Goal: Task Accomplishment & Management: Manage account settings

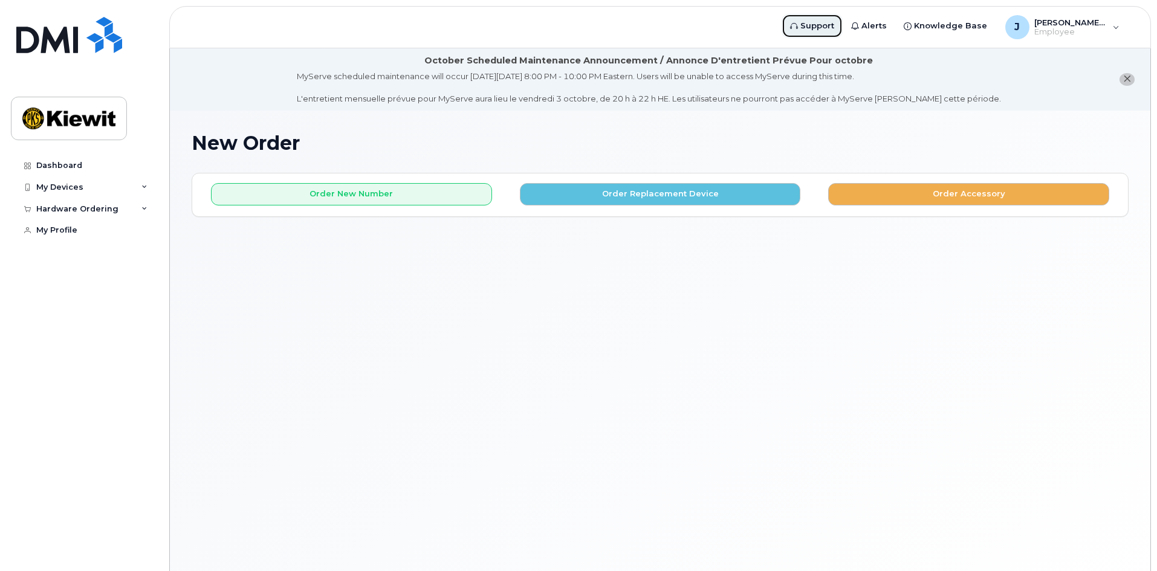
click at [816, 27] on span "Support" at bounding box center [817, 26] width 34 height 12
click at [663, 312] on div "New Order × Share This Order If you want to allow others to create or edit orde…" at bounding box center [660, 356] width 980 height 490
click at [742, 391] on div "New Order × Share This Order If you want to allow others to create or edit orde…" at bounding box center [660, 356] width 980 height 490
click at [546, 74] on div "MyServe scheduled maintenance will occur on Friday October 3rd, 8:00 PM - 10:00…" at bounding box center [649, 88] width 704 height 34
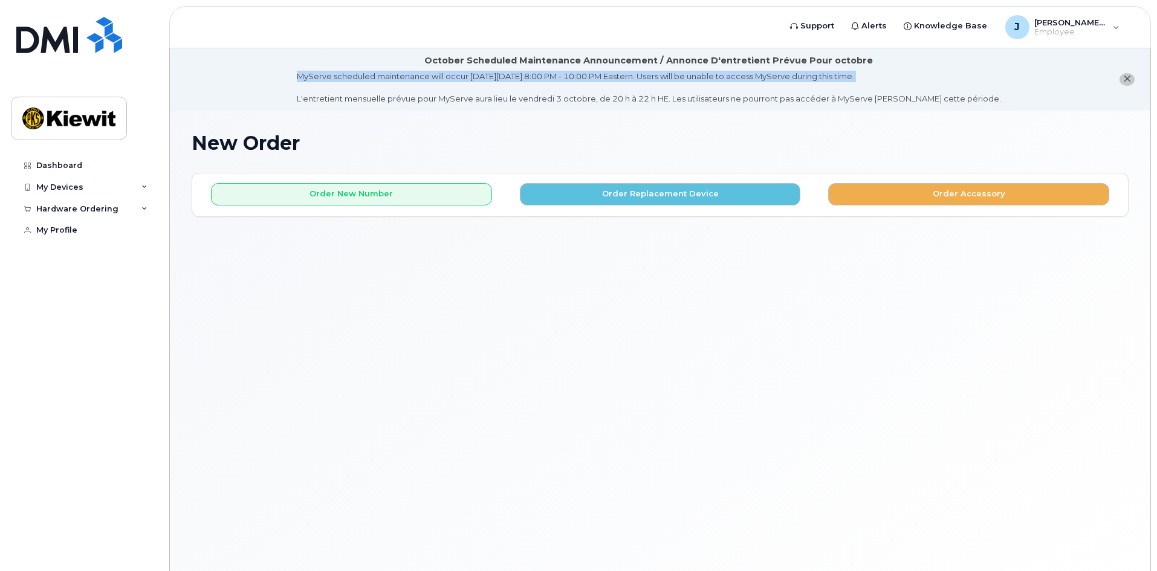
click at [546, 74] on div "MyServe scheduled maintenance will occur on Friday October 3rd, 8:00 PM - 10:00…" at bounding box center [649, 88] width 704 height 34
click at [672, 78] on div "MyServe scheduled maintenance will occur on Friday October 3rd, 8:00 PM - 10:00…" at bounding box center [649, 88] width 704 height 34
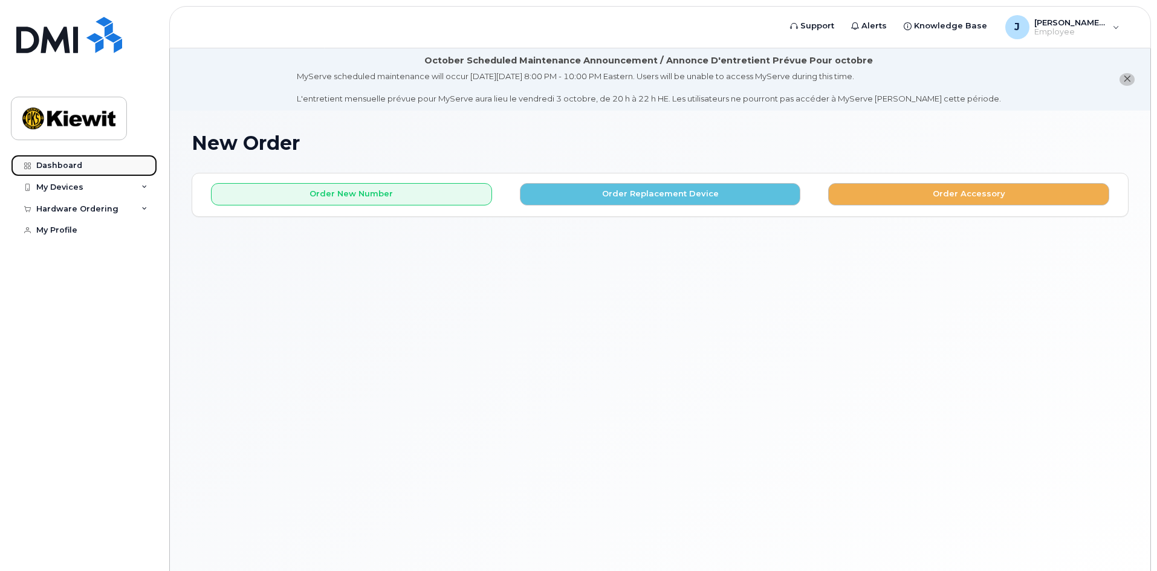
click at [82, 170] on link "Dashboard" at bounding box center [84, 166] width 146 height 22
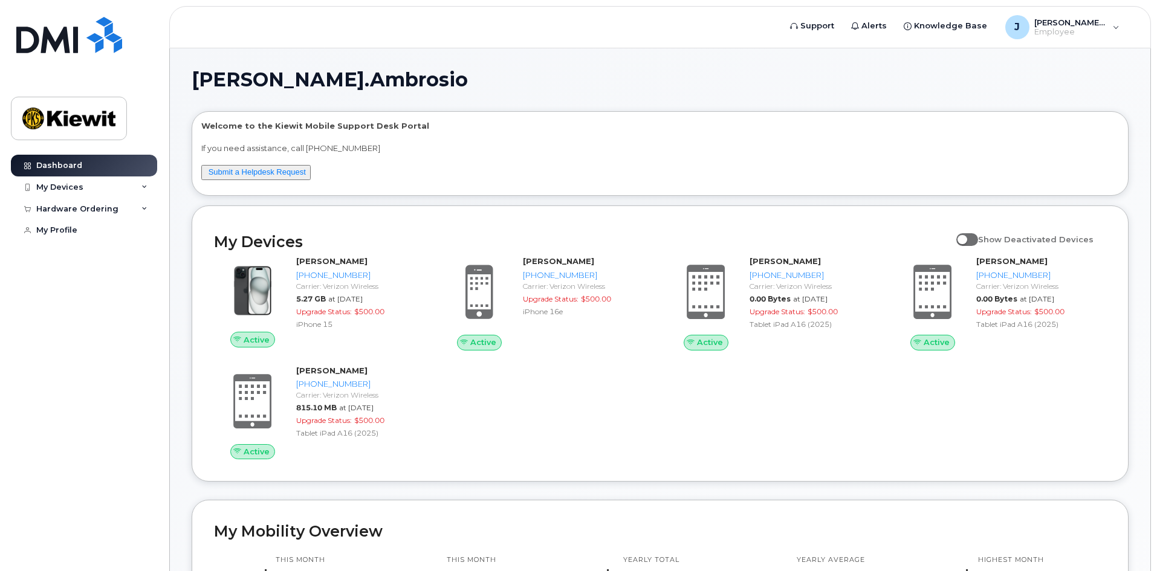
click at [421, 146] on p "If you need assistance, call [PHONE_NUMBER]" at bounding box center [659, 148] width 917 height 11
click at [86, 189] on div "My Devices" at bounding box center [84, 187] width 146 height 22
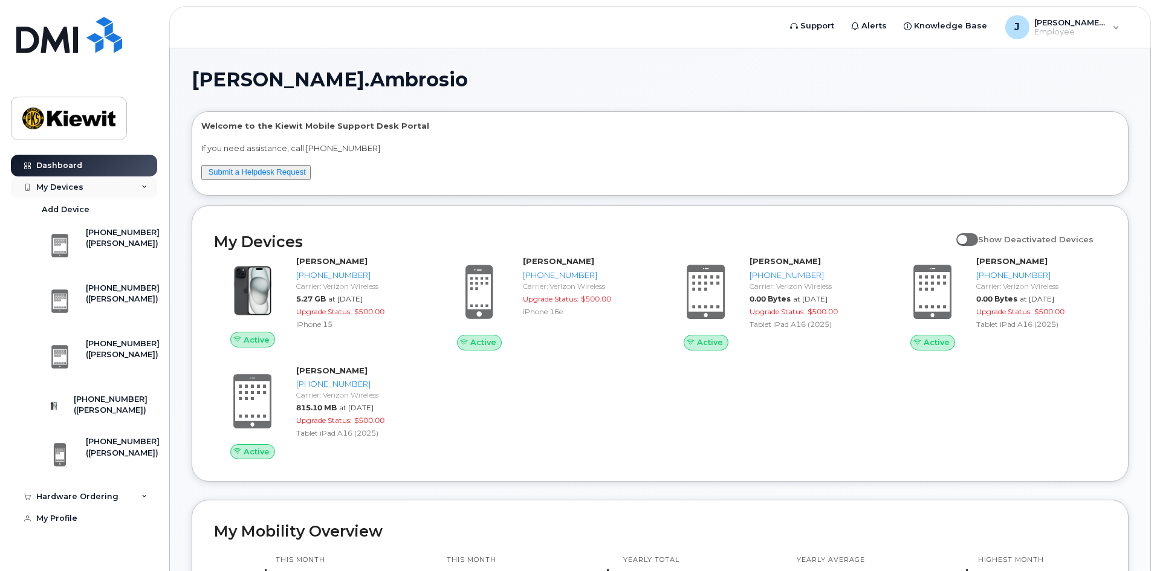
click at [86, 189] on div "My Devices" at bounding box center [84, 187] width 146 height 22
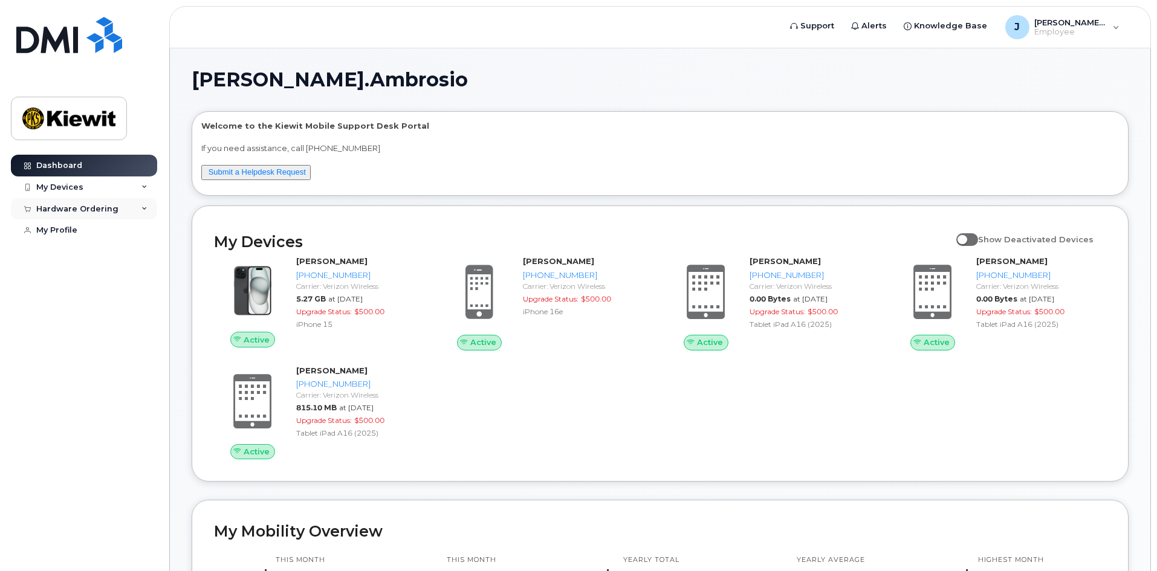
click at [89, 207] on div "Hardware Ordering" at bounding box center [77, 209] width 82 height 10
click at [80, 231] on div "My Orders" at bounding box center [64, 230] width 44 height 11
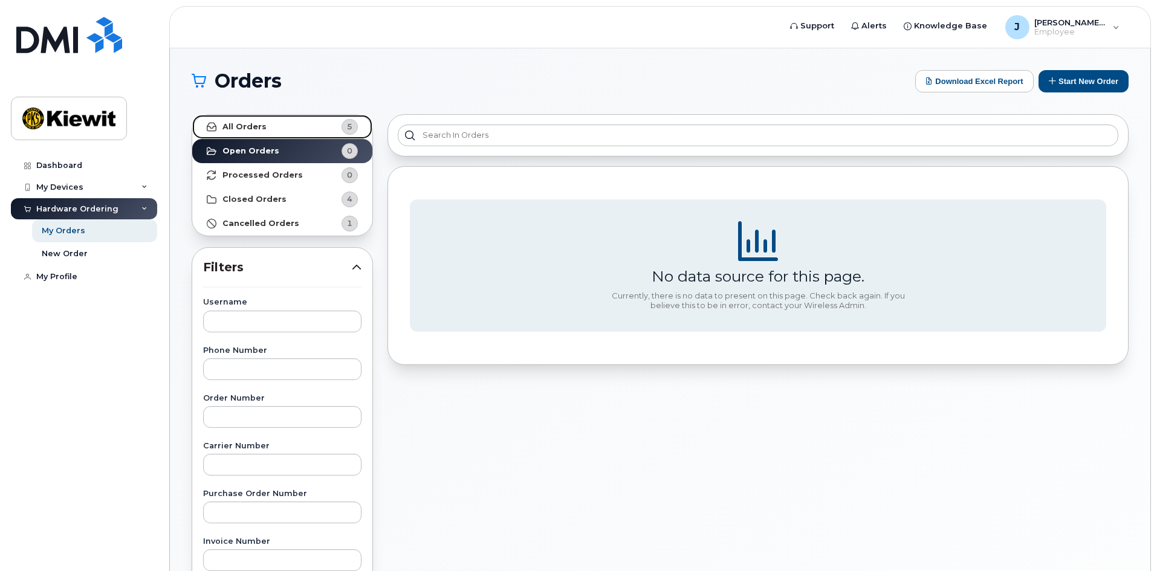
click at [264, 129] on link "All Orders 5" at bounding box center [282, 127] width 180 height 24
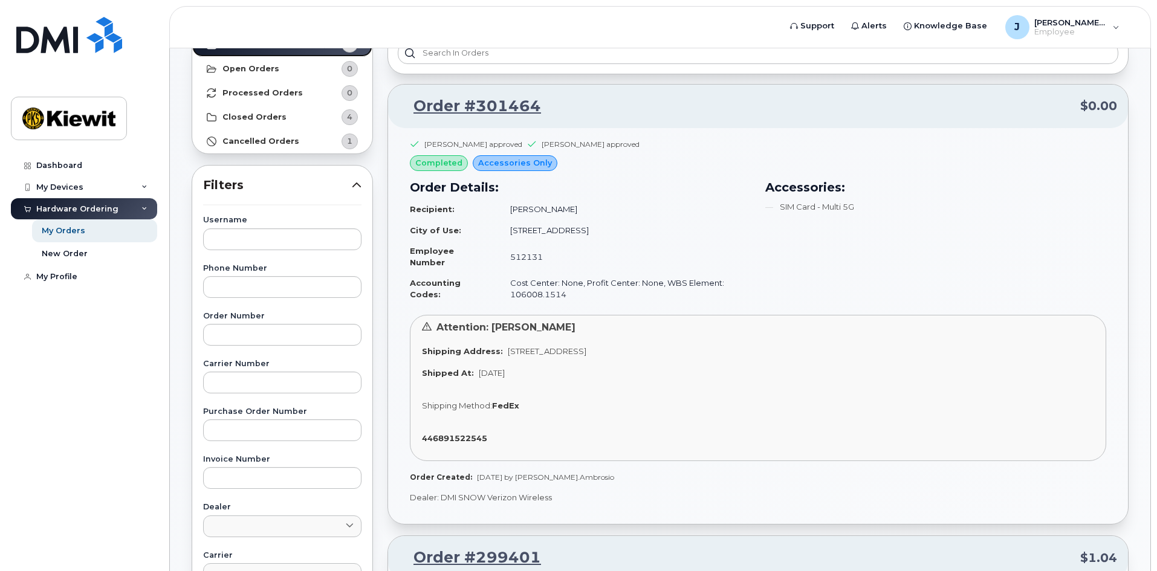
scroll to position [60, 0]
